Goal: Task Accomplishment & Management: Check status

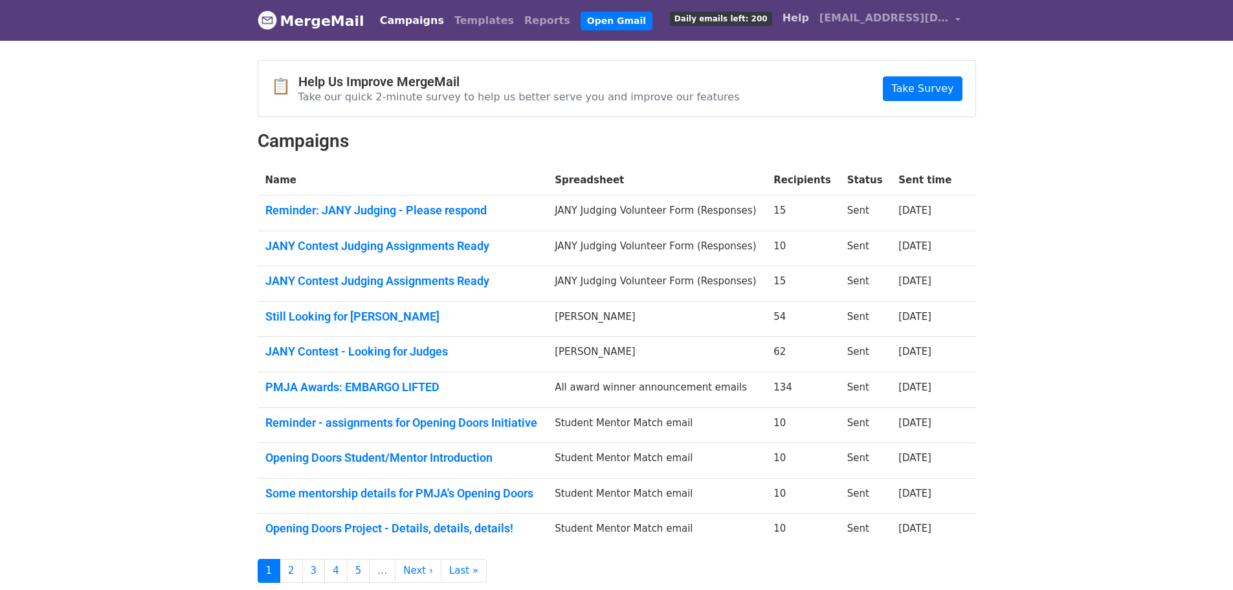
click at [814, 14] on link "Help" at bounding box center [795, 18] width 37 height 26
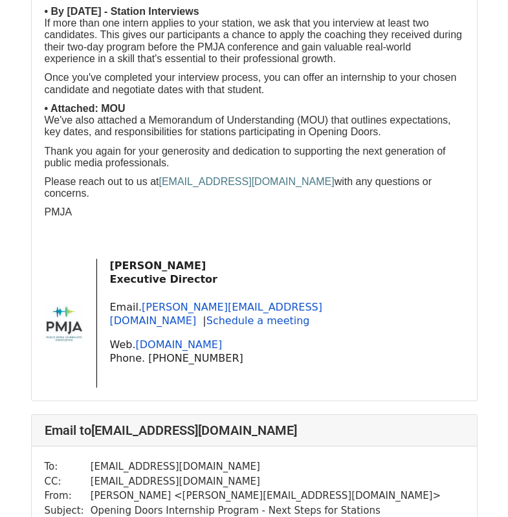
scroll to position [4853, 0]
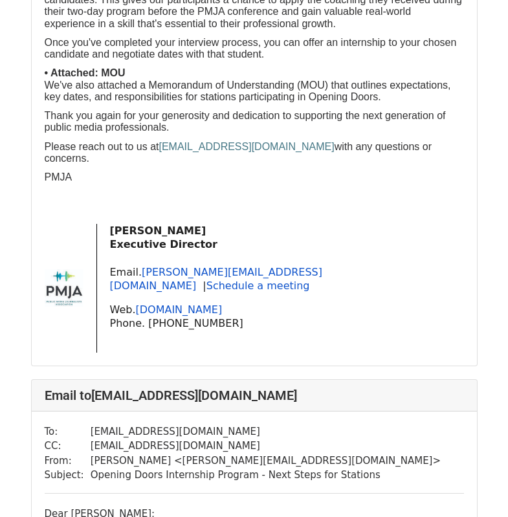
scroll to position [1424, 0]
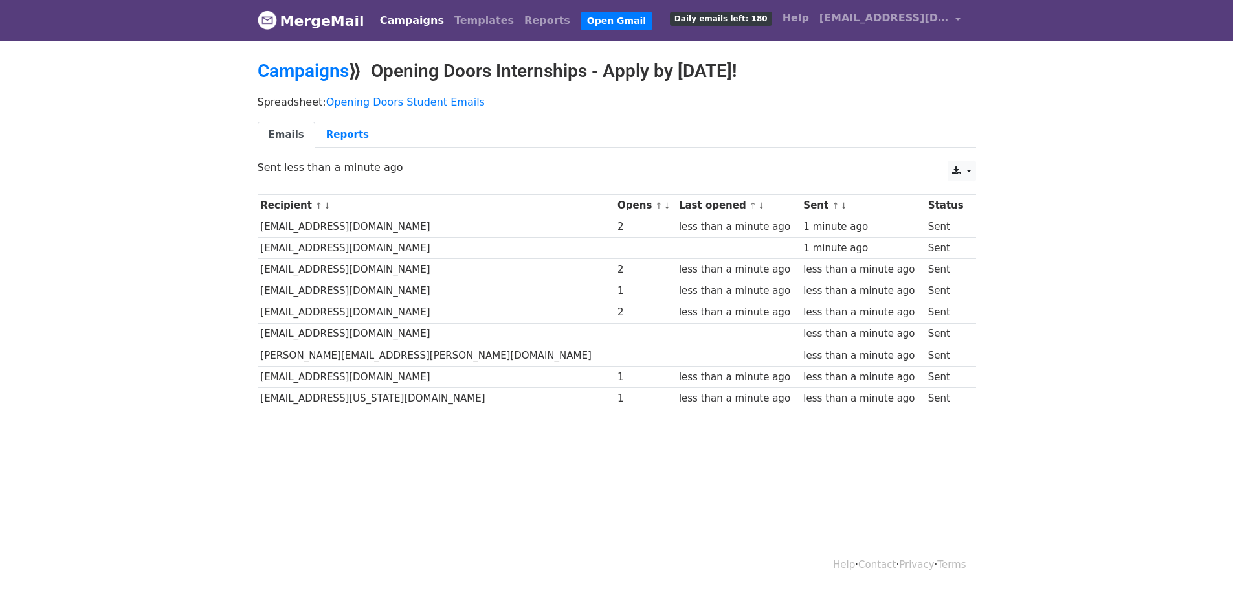
scroll to position [2, 0]
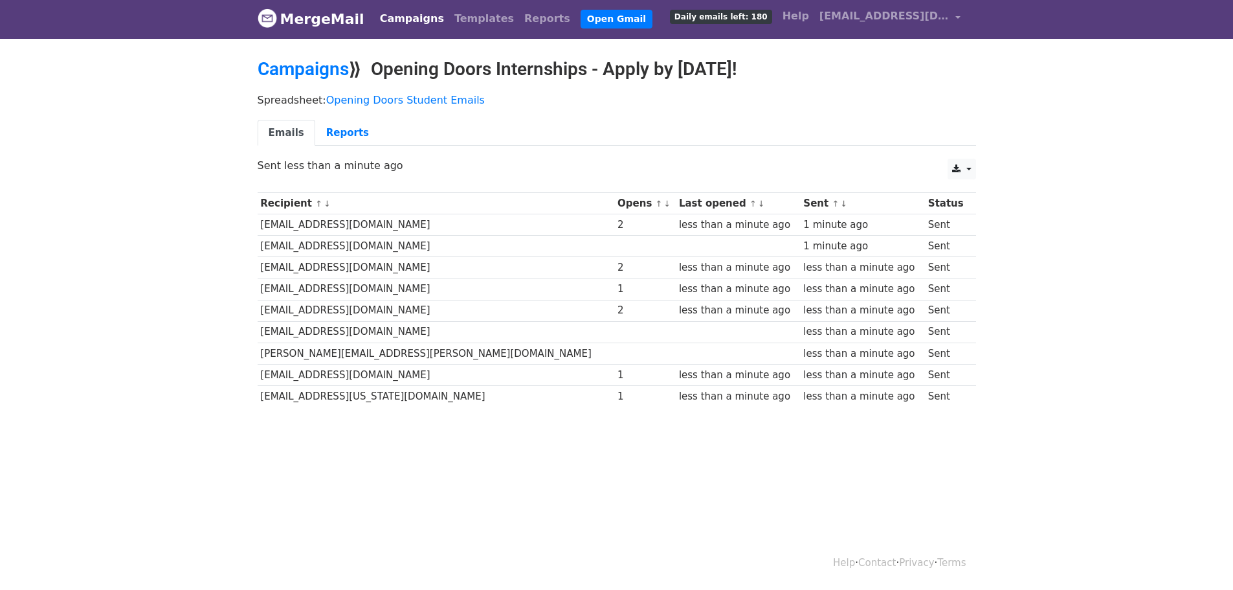
click at [296, 248] on td "tduahm@gmail.com" at bounding box center [436, 246] width 357 height 21
click at [938, 240] on td "Sent" at bounding box center [947, 246] width 44 height 21
click at [330, 244] on td "tduahm@gmail.com" at bounding box center [436, 246] width 357 height 21
click at [259, 247] on td "tduahm@gmail.com" at bounding box center [436, 246] width 357 height 21
drag, startPoint x: 259, startPoint y: 247, endPoint x: 358, endPoint y: 248, distance: 99.0
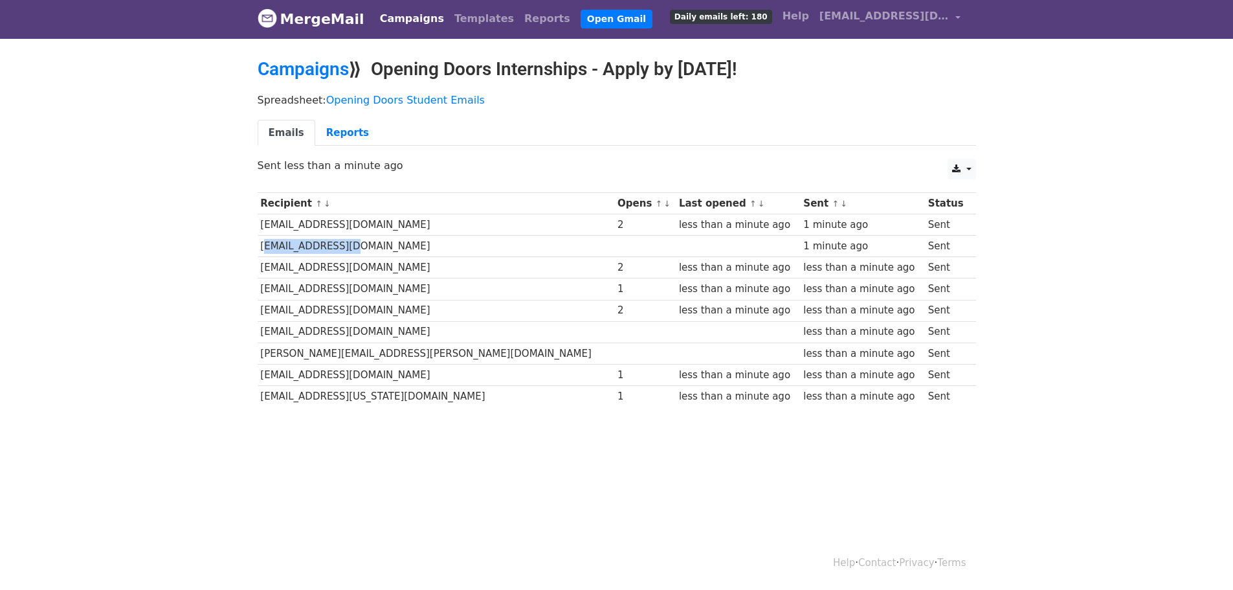
click at [358, 248] on td "tduahm@gmail.com" at bounding box center [436, 246] width 357 height 21
click at [275, 249] on td "tduahm@gmail.com" at bounding box center [436, 246] width 357 height 21
